Goal: Task Accomplishment & Management: Manage account settings

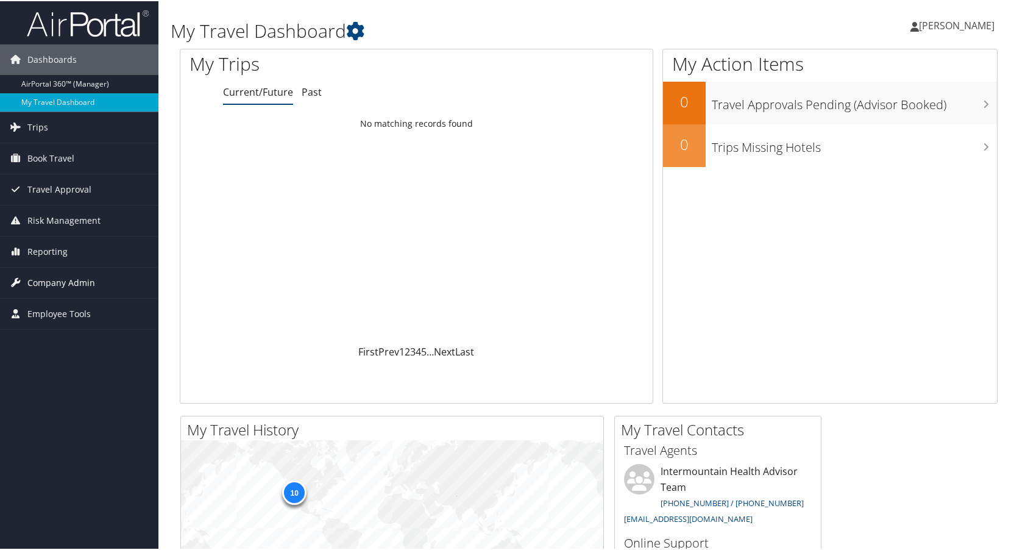
click at [38, 277] on span "Company Admin" at bounding box center [61, 281] width 68 height 30
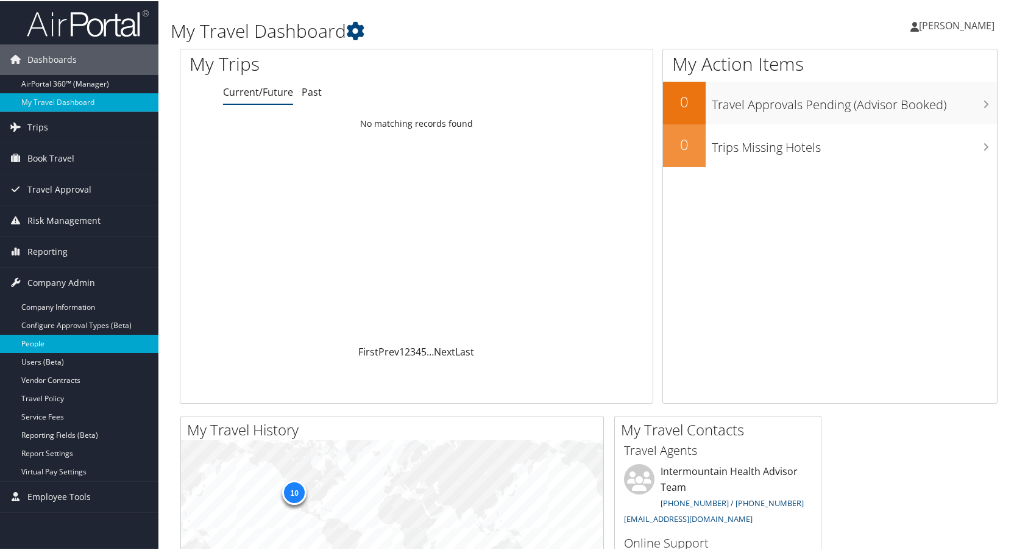
click at [49, 340] on link "People" at bounding box center [79, 342] width 158 height 18
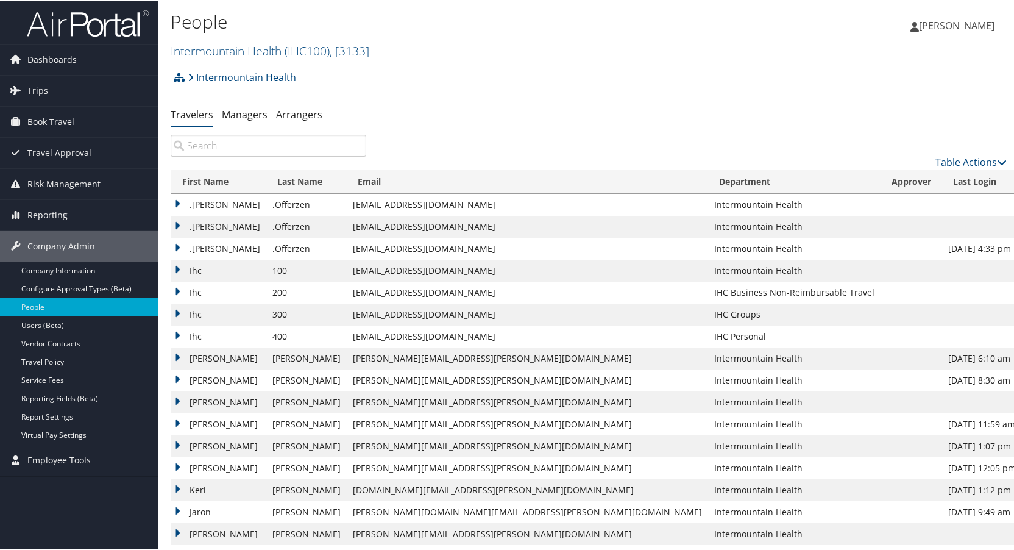
click at [227, 145] on input "search" at bounding box center [269, 144] width 196 height 22
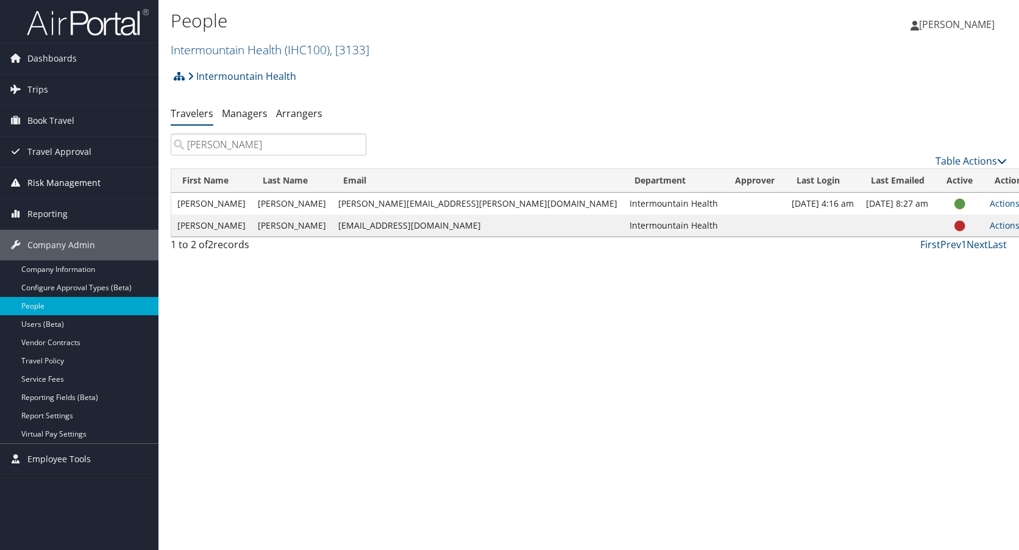
type input "[PERSON_NAME]"
click at [50, 147] on span "Travel Approval" at bounding box center [59, 151] width 64 height 30
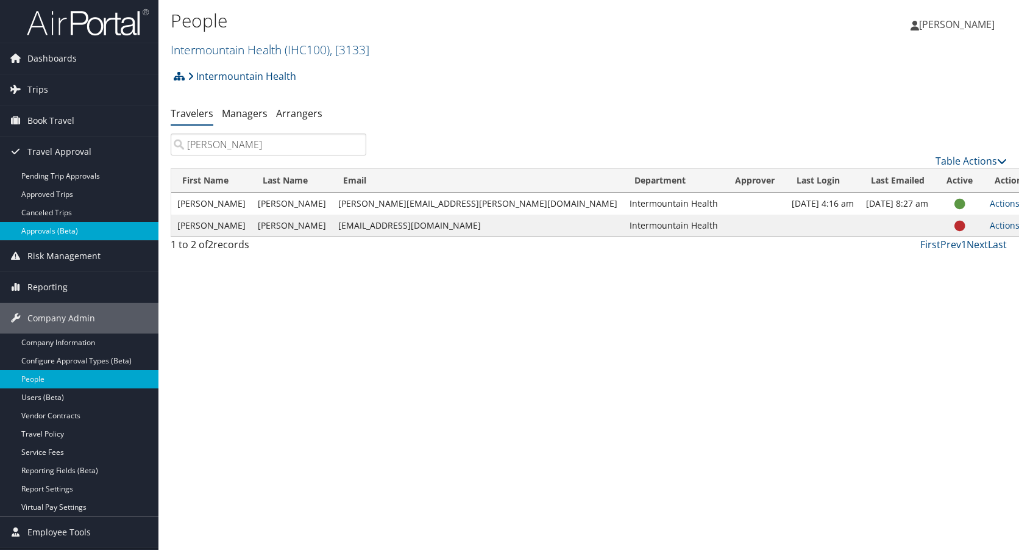
click at [52, 230] on link "Approvals (Beta)" at bounding box center [79, 231] width 158 height 18
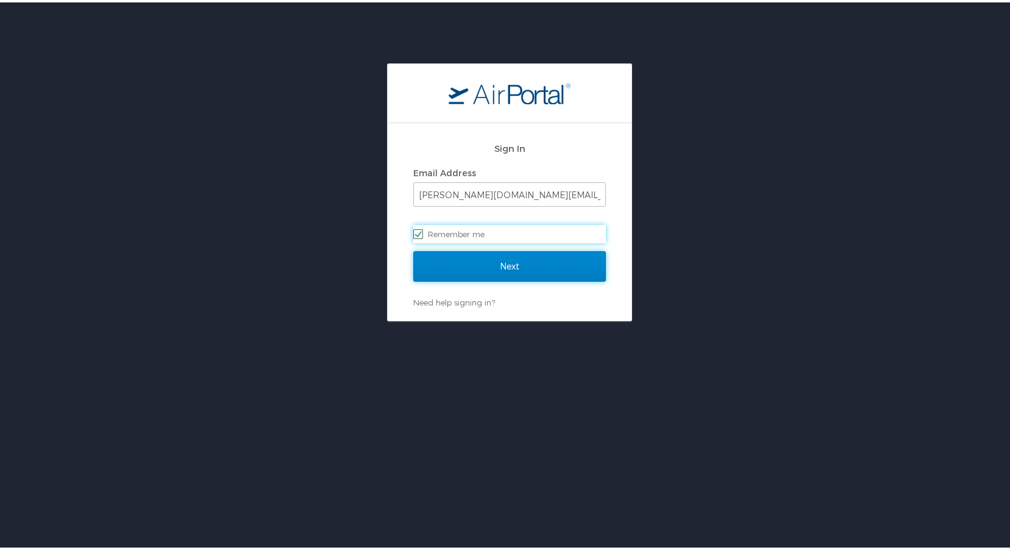
click at [497, 264] on input "Next" at bounding box center [509, 264] width 193 height 30
